Goal: Navigation & Orientation: Go to known website

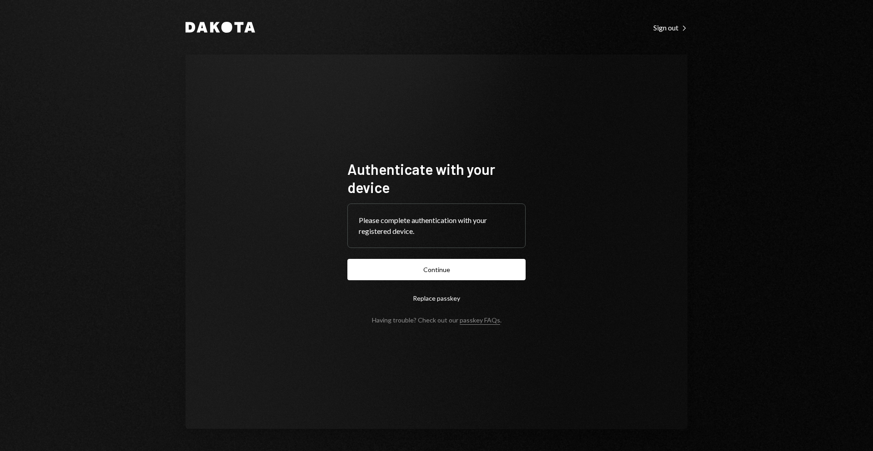
drag, startPoint x: 756, startPoint y: 113, endPoint x: 764, endPoint y: 0, distance: 113.0
click at [757, 101] on div "Dakota Sign out Right Caret Authenticate with your device Please complete authe…" at bounding box center [436, 225] width 873 height 451
click at [424, 264] on button "Continue" at bounding box center [436, 269] width 178 height 21
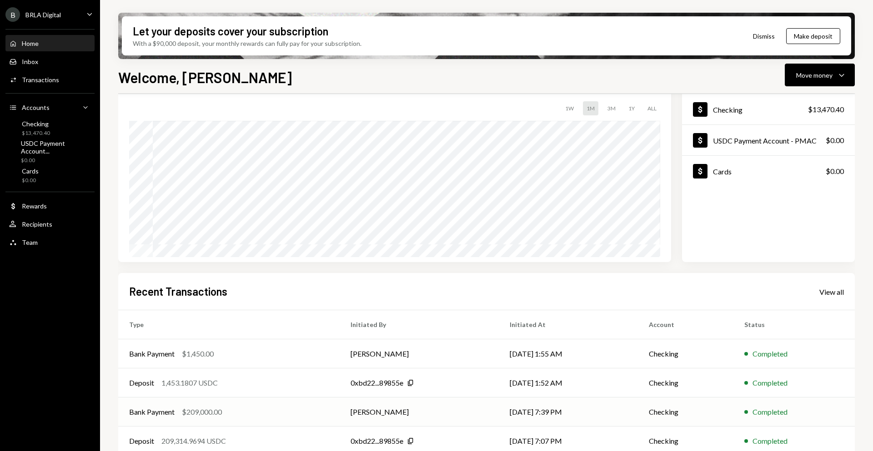
scroll to position [97, 0]
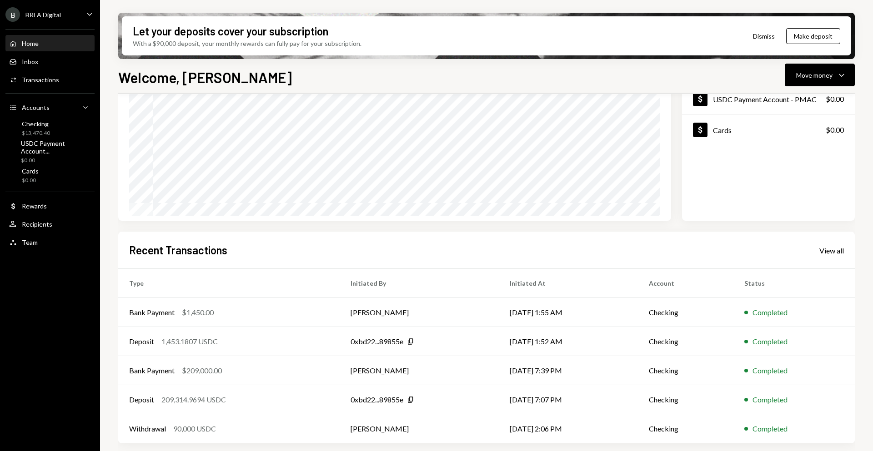
click at [75, 40] on div "Home Home" at bounding box center [50, 44] width 82 height 8
